Goal: Information Seeking & Learning: Find specific page/section

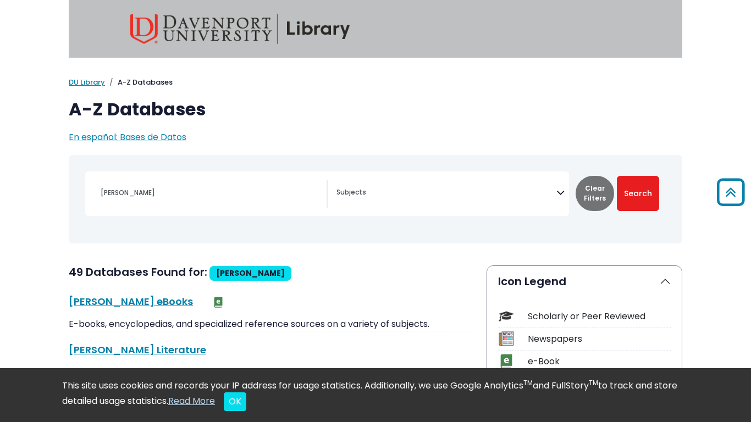
select select "Database Subject Filter"
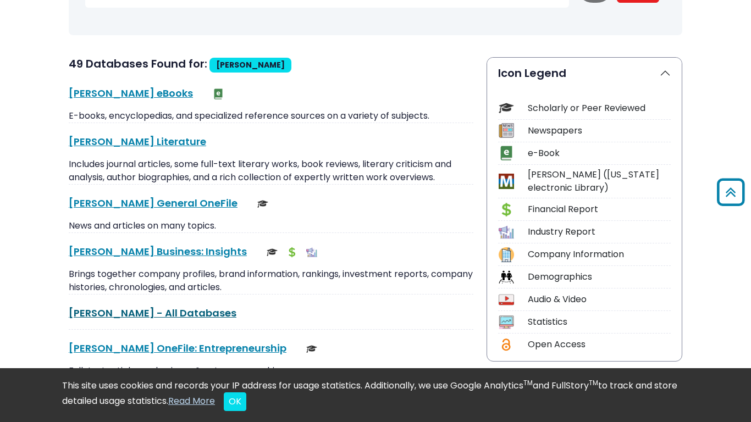
click at [135, 318] on link "Gale - All Databases This link opens in a new window" at bounding box center [153, 313] width 168 height 14
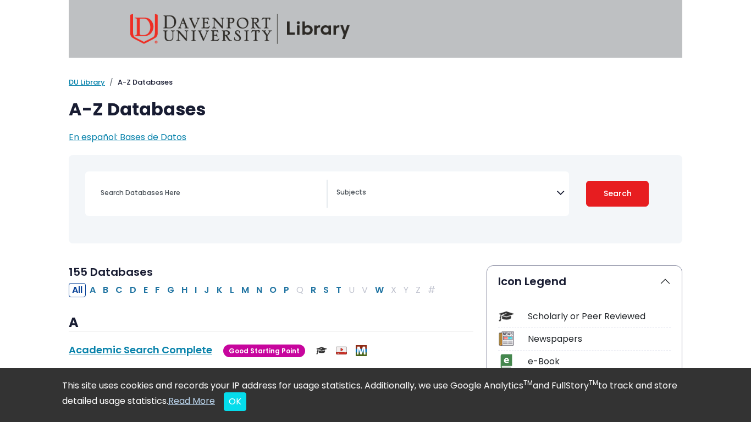
select select "Database Subject Filter"
click at [137, 182] on div "Search filters" at bounding box center [210, 193] width 233 height 26
click at [139, 187] on input "Search database by title or keyword" at bounding box center [210, 193] width 233 height 16
type input "gael"
click at [586, 181] on button "Search" at bounding box center [617, 194] width 63 height 26
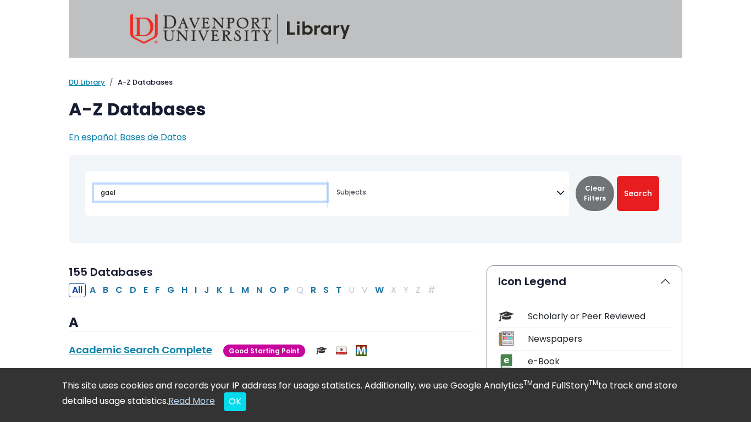
select select "Database Subject Filter"
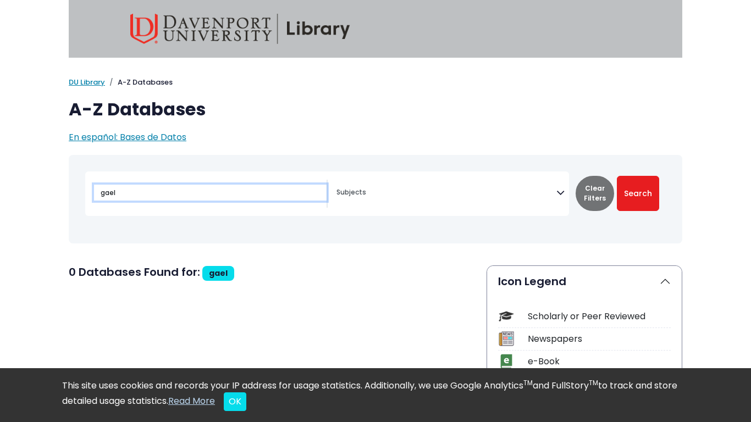
click at [146, 188] on input "gael" at bounding box center [210, 193] width 233 height 16
type input "ga"
click at [617, 176] on button "Search" at bounding box center [638, 193] width 42 height 35
select select "Database Subject Filter"
type input "g"
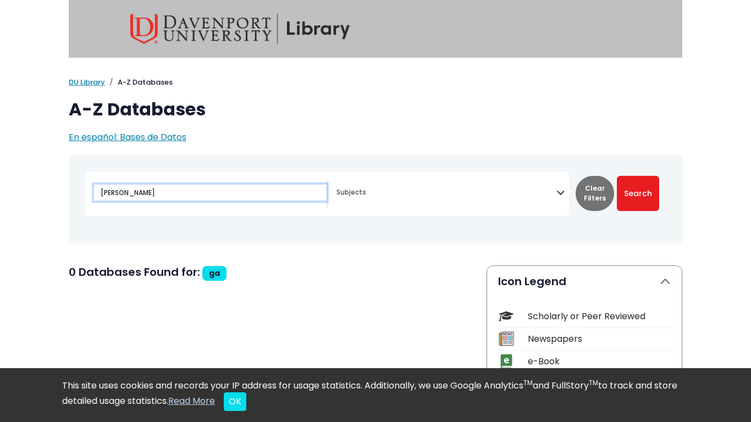
type input "[PERSON_NAME]"
click at [617, 176] on button "Search" at bounding box center [638, 193] width 42 height 35
select select "Database Subject Filter"
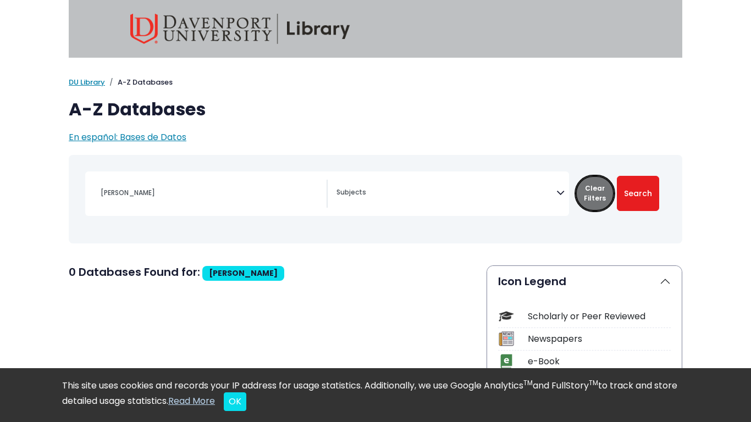
click at [594, 197] on button "Clear Filters" at bounding box center [595, 193] width 39 height 35
select select "Database Subject Filter"
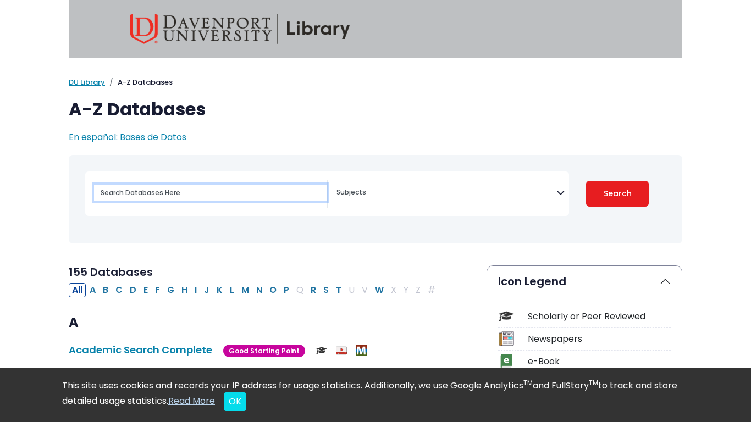
click at [153, 185] on input "Search database by title or keyword" at bounding box center [210, 193] width 233 height 16
type input "Gael"
click at [586, 181] on button "Search" at bounding box center [617, 194] width 63 height 26
select select "Database Subject Filter"
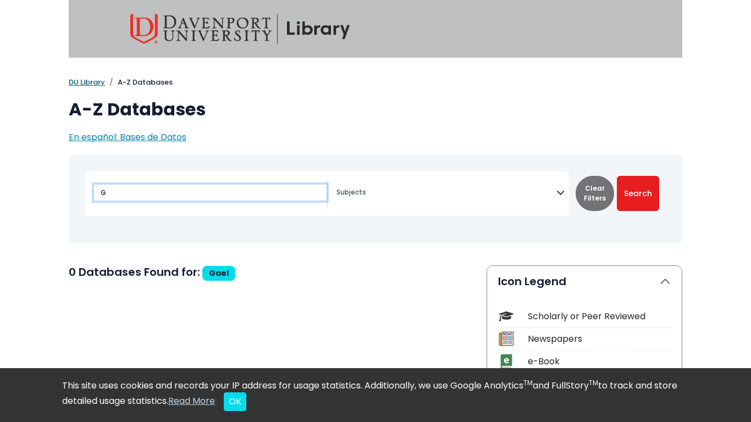
type input "G"
click at [102, 86] on link "DU Library" at bounding box center [87, 82] width 36 height 10
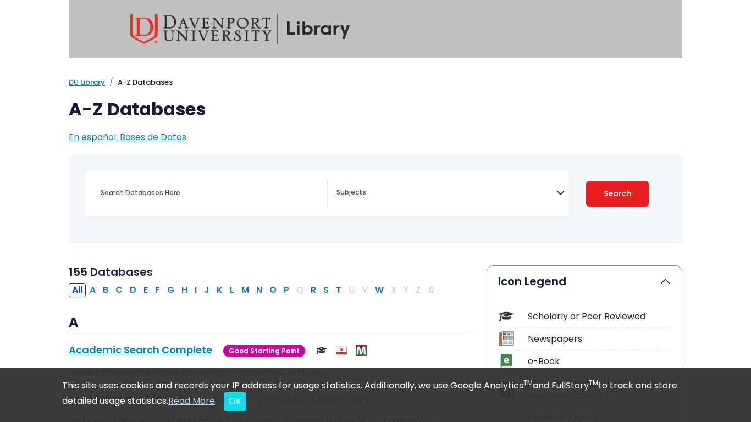
select select "Database Subject Filter"
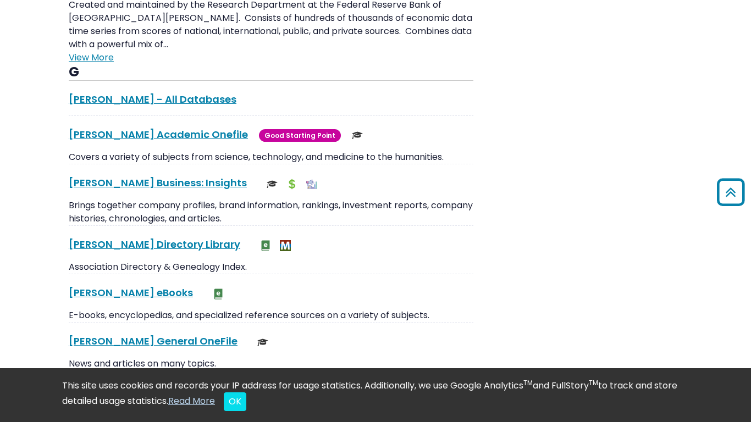
scroll to position [2105, 0]
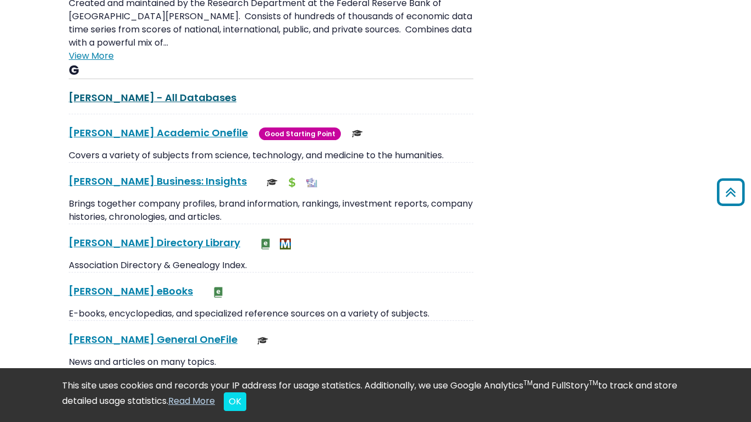
click at [123, 91] on link "Gale - All Databases This link opens in a new window" at bounding box center [153, 98] width 168 height 14
